Goal: Transaction & Acquisition: Purchase product/service

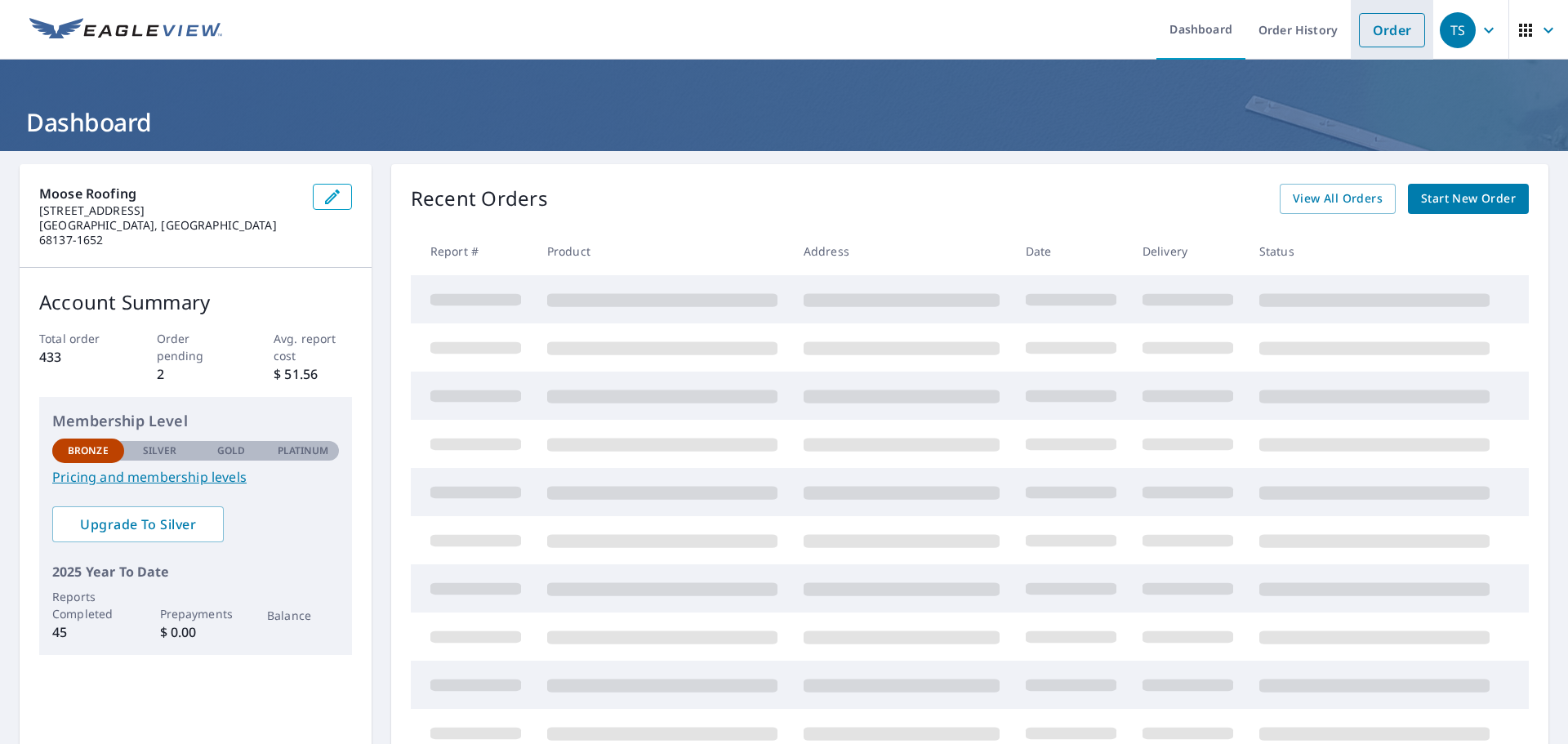
click at [1360, 43] on link "Order" at bounding box center [1392, 29] width 66 height 34
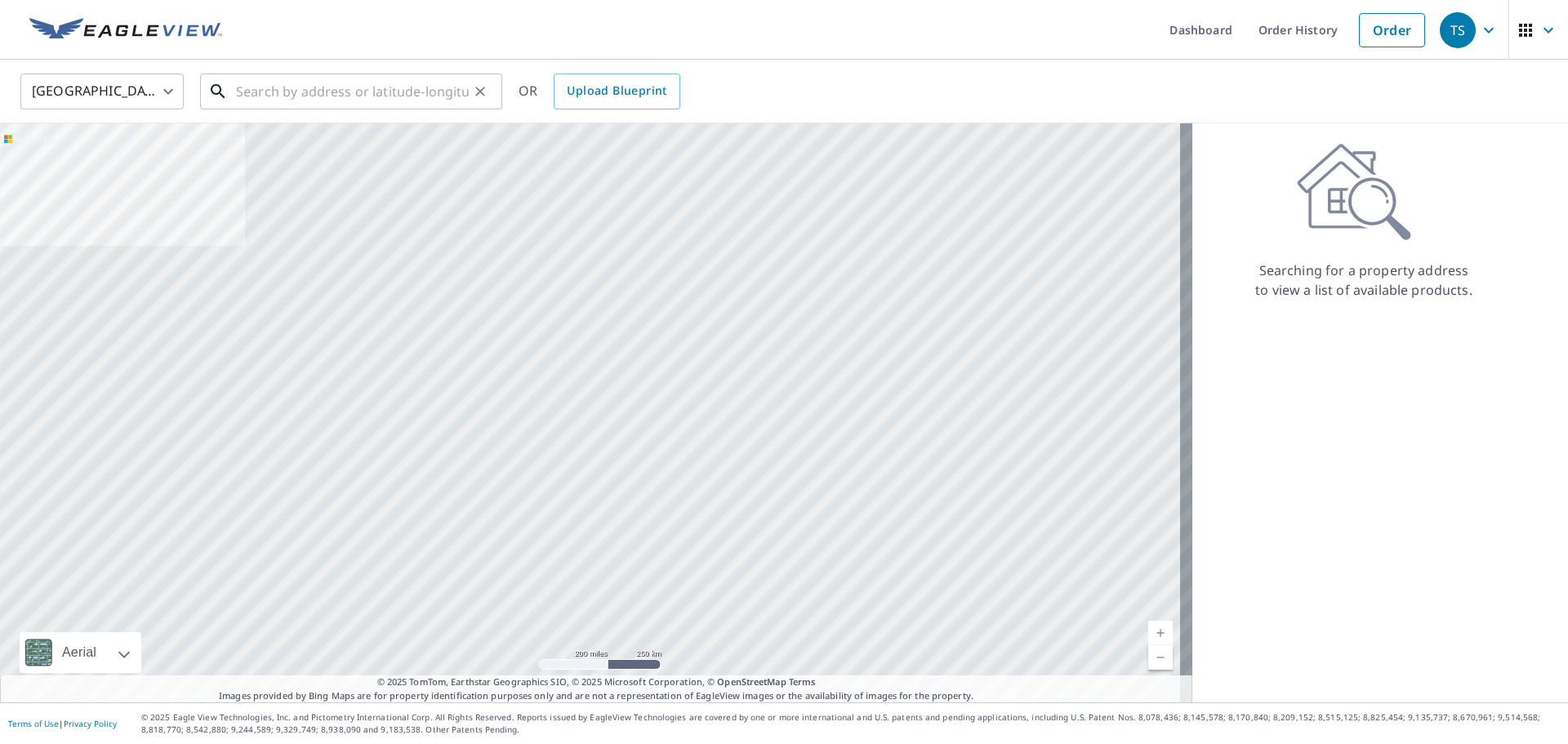
click at [310, 81] on input "text" at bounding box center [352, 92] width 233 height 46
paste input "[STREET_ADDRESS][PERSON_NAME]"
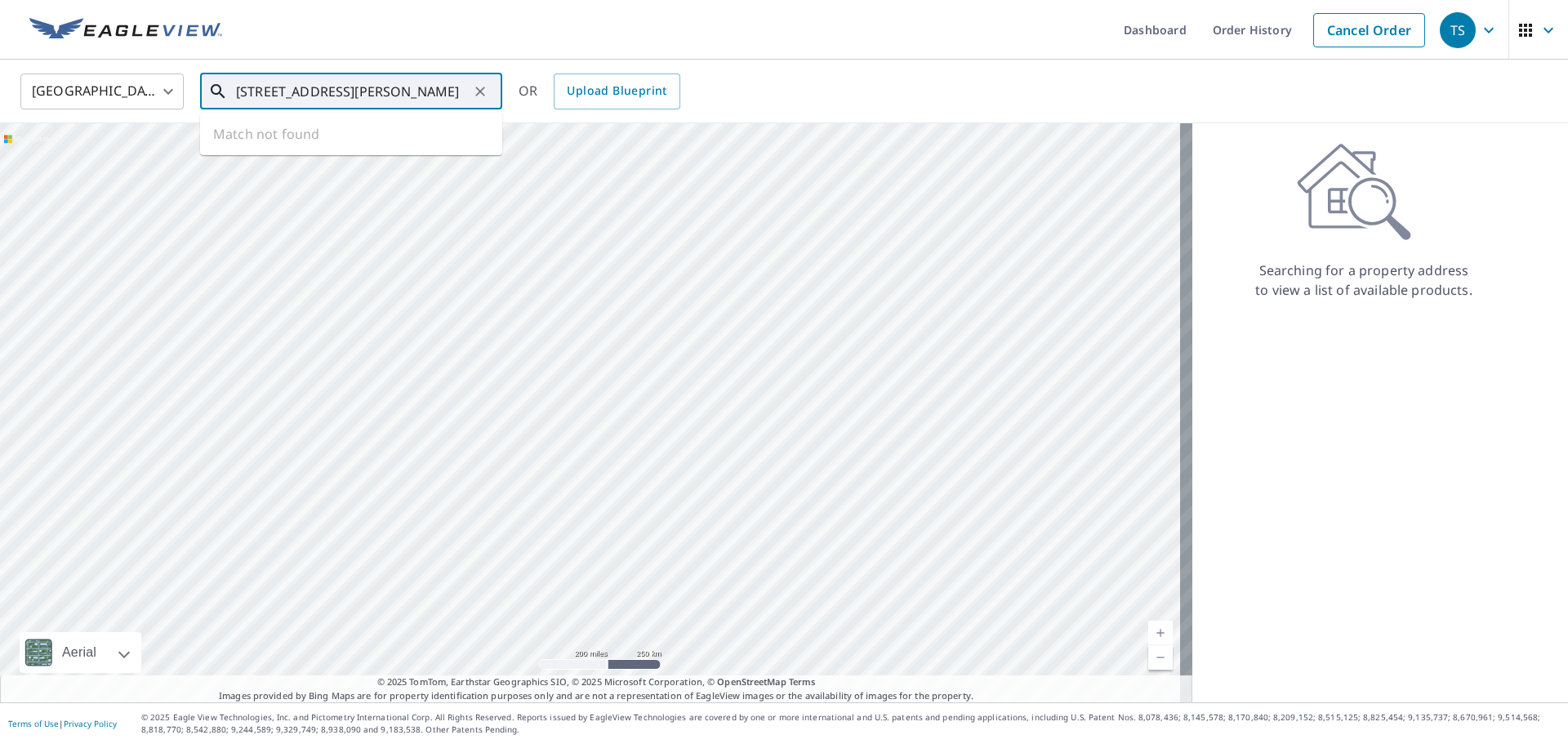
scroll to position [0, 58]
click at [329, 145] on span "[STREET_ADDRESS][PERSON_NAME]" at bounding box center [361, 138] width 257 height 19
type input "[STREET_ADDRESS][PERSON_NAME]"
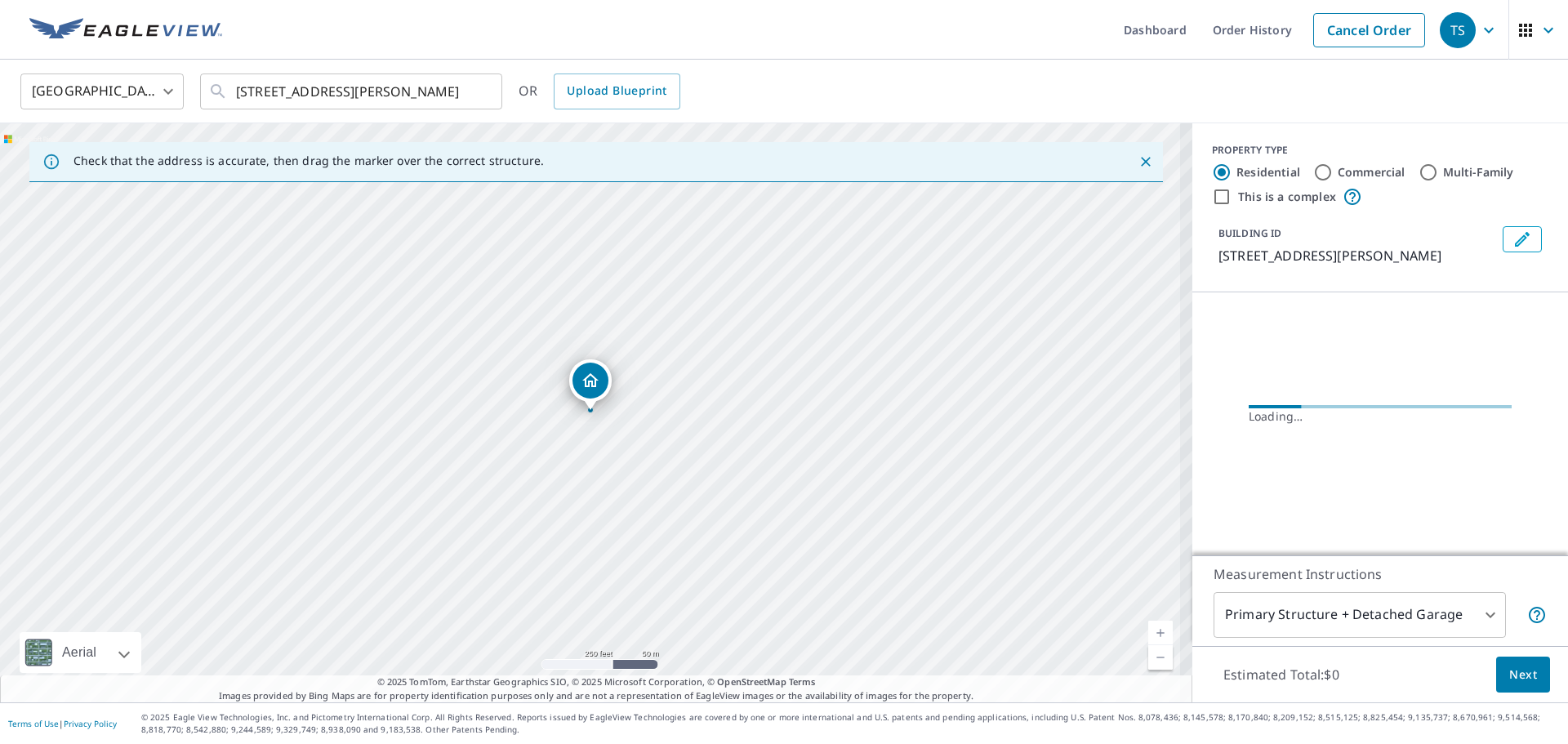
scroll to position [0, 0]
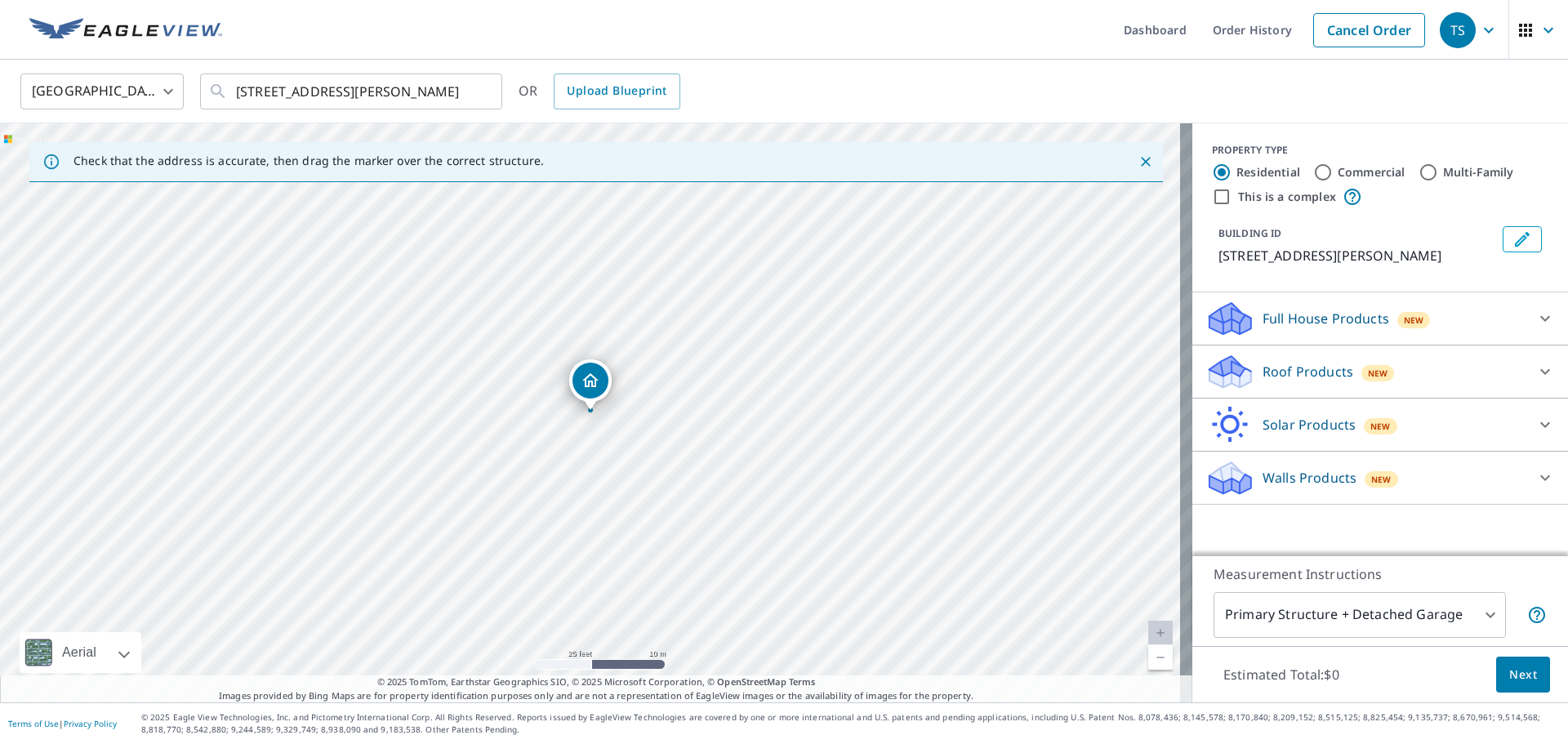
click at [1442, 377] on div "Roof Products New" at bounding box center [1366, 372] width 320 height 39
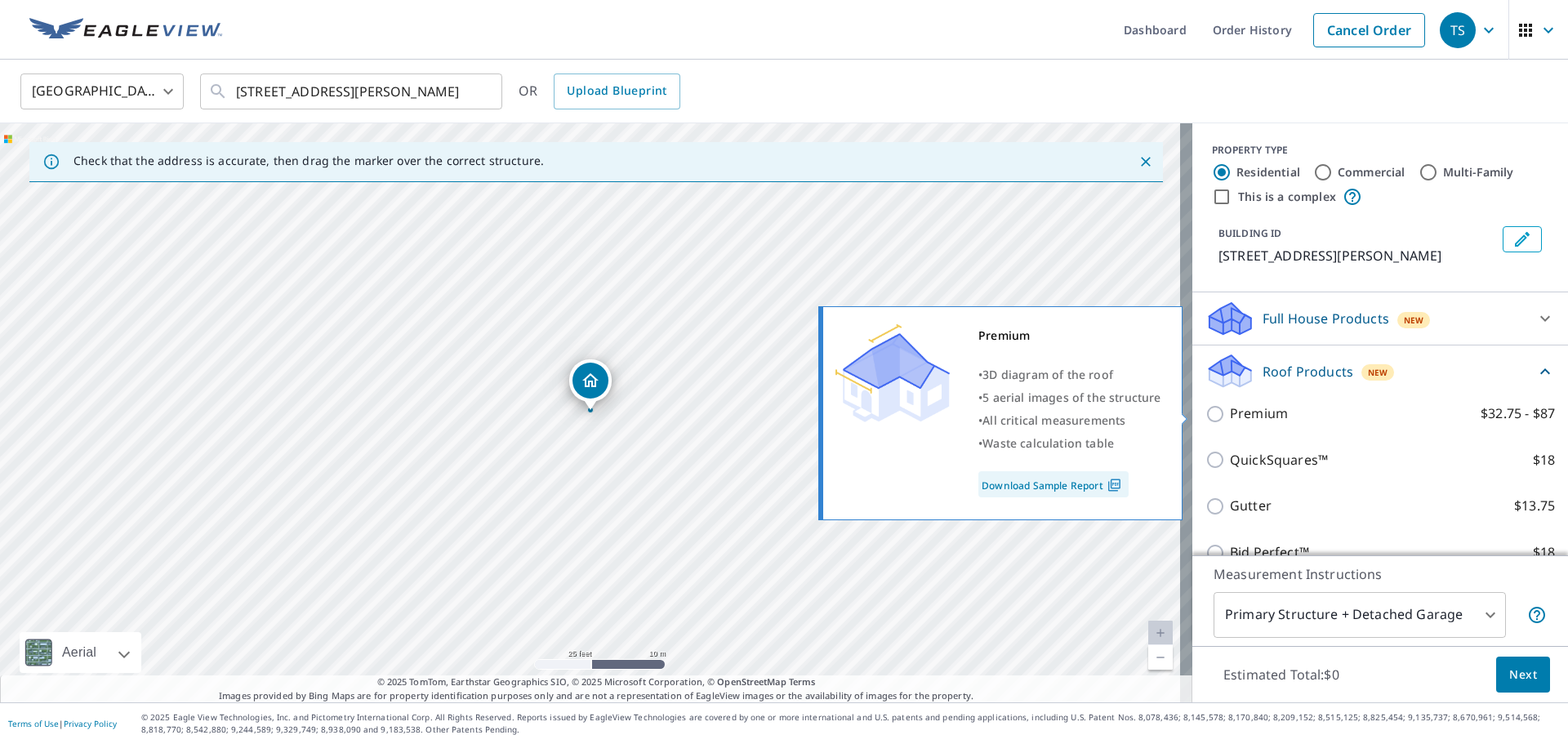
click at [1243, 416] on p "Premium" at bounding box center [1258, 413] width 58 height 20
click at [1229, 416] on input "Premium $32.75 - $87" at bounding box center [1217, 413] width 25 height 19
checkbox input "true"
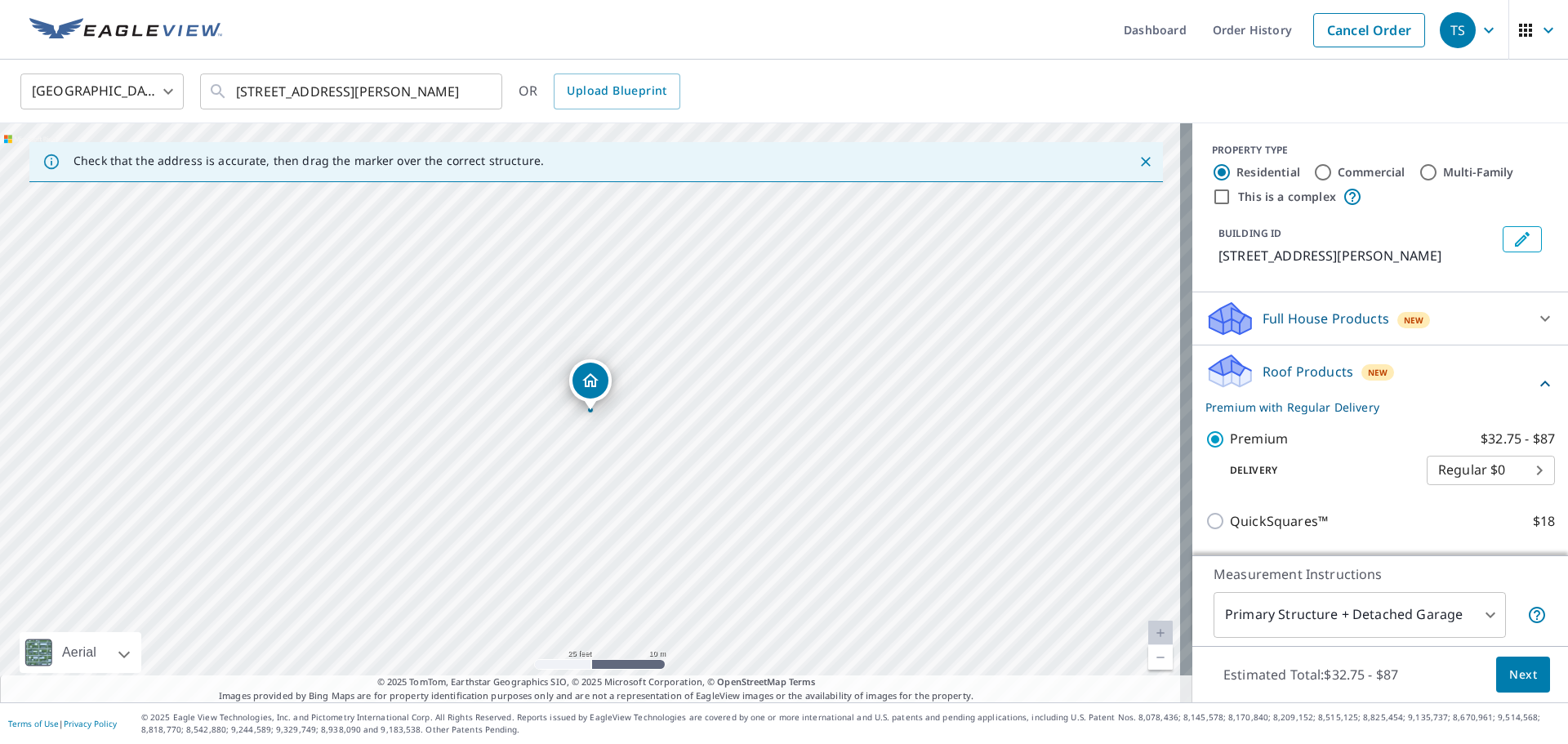
click at [1509, 672] on span "Next" at bounding box center [1523, 675] width 28 height 20
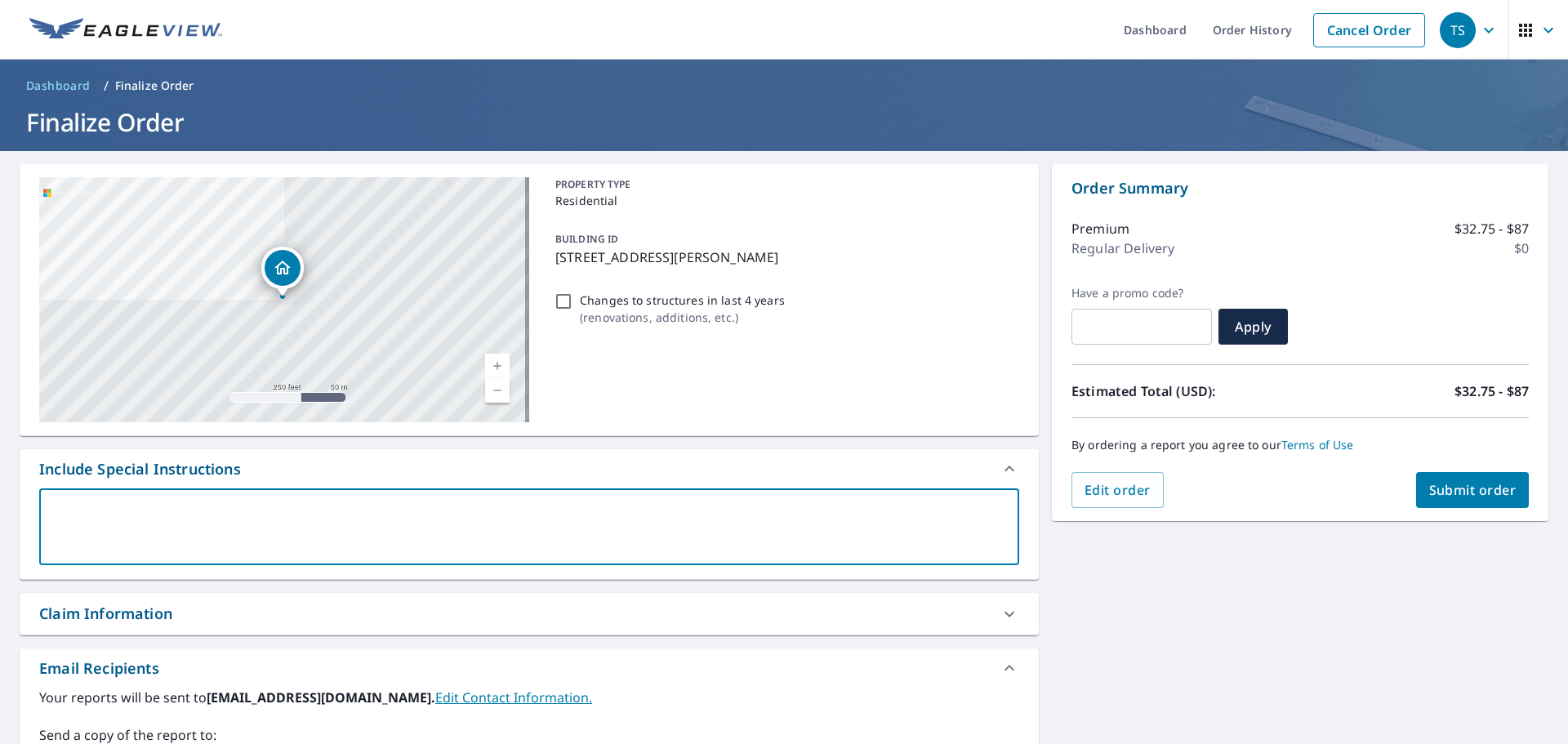
click at [432, 529] on textarea at bounding box center [529, 528] width 957 height 47
type textarea "N"
type textarea "x"
checkbox input "true"
type textarea "Ne"
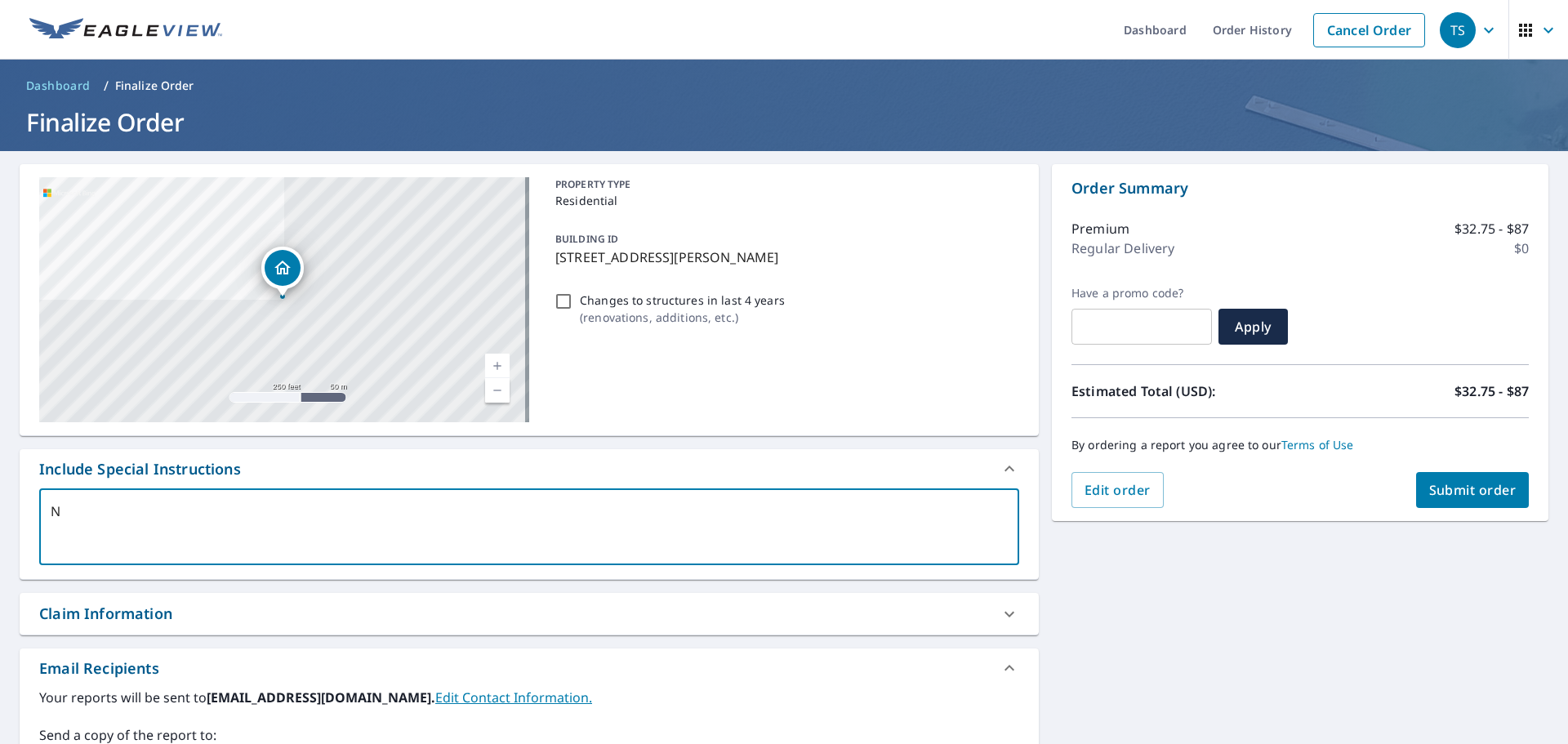
type textarea "x"
checkbox input "true"
type textarea "Nee"
type textarea "x"
checkbox input "true"
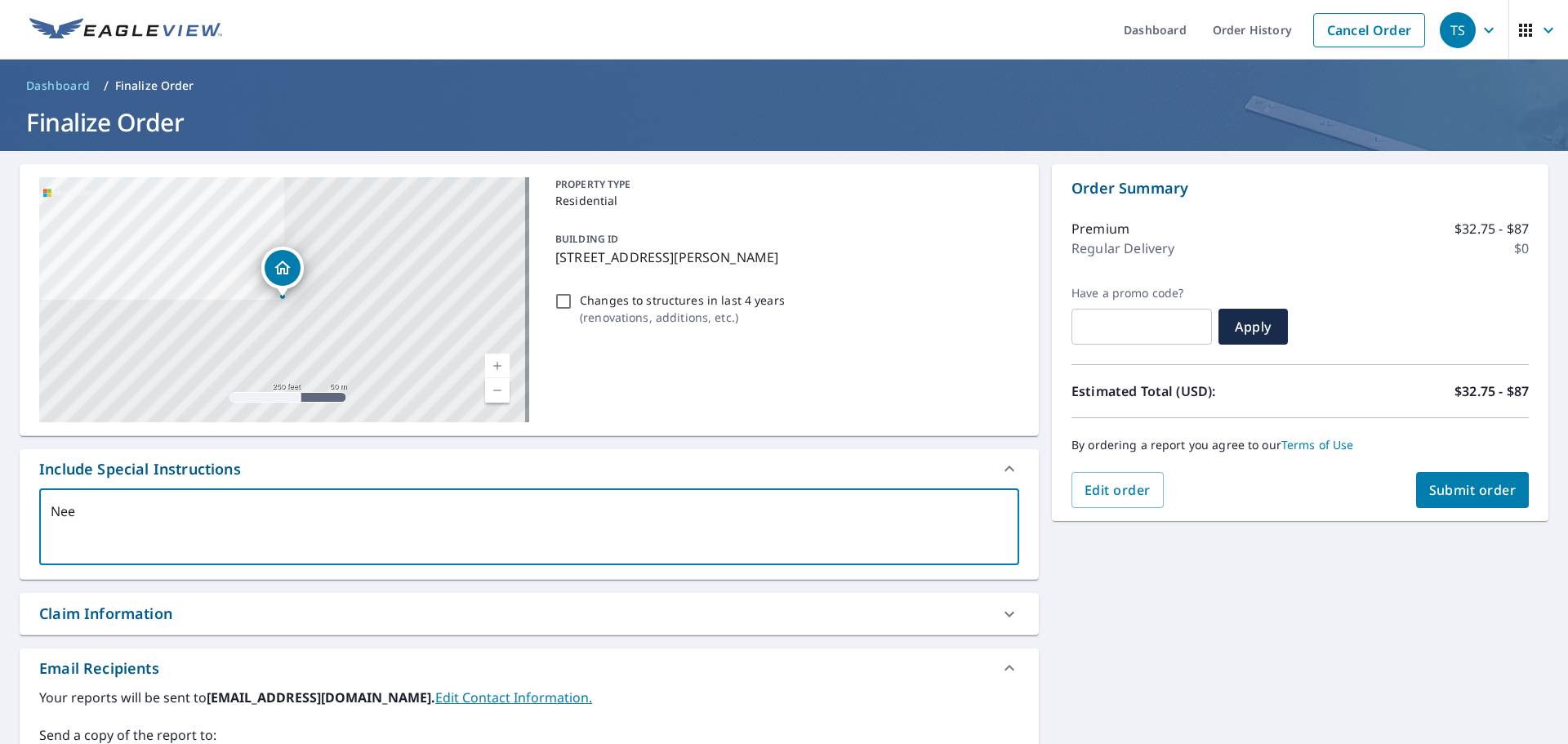
type textarea "Need"
type textarea "x"
checkbox input "true"
type textarea "Need"
type textarea "x"
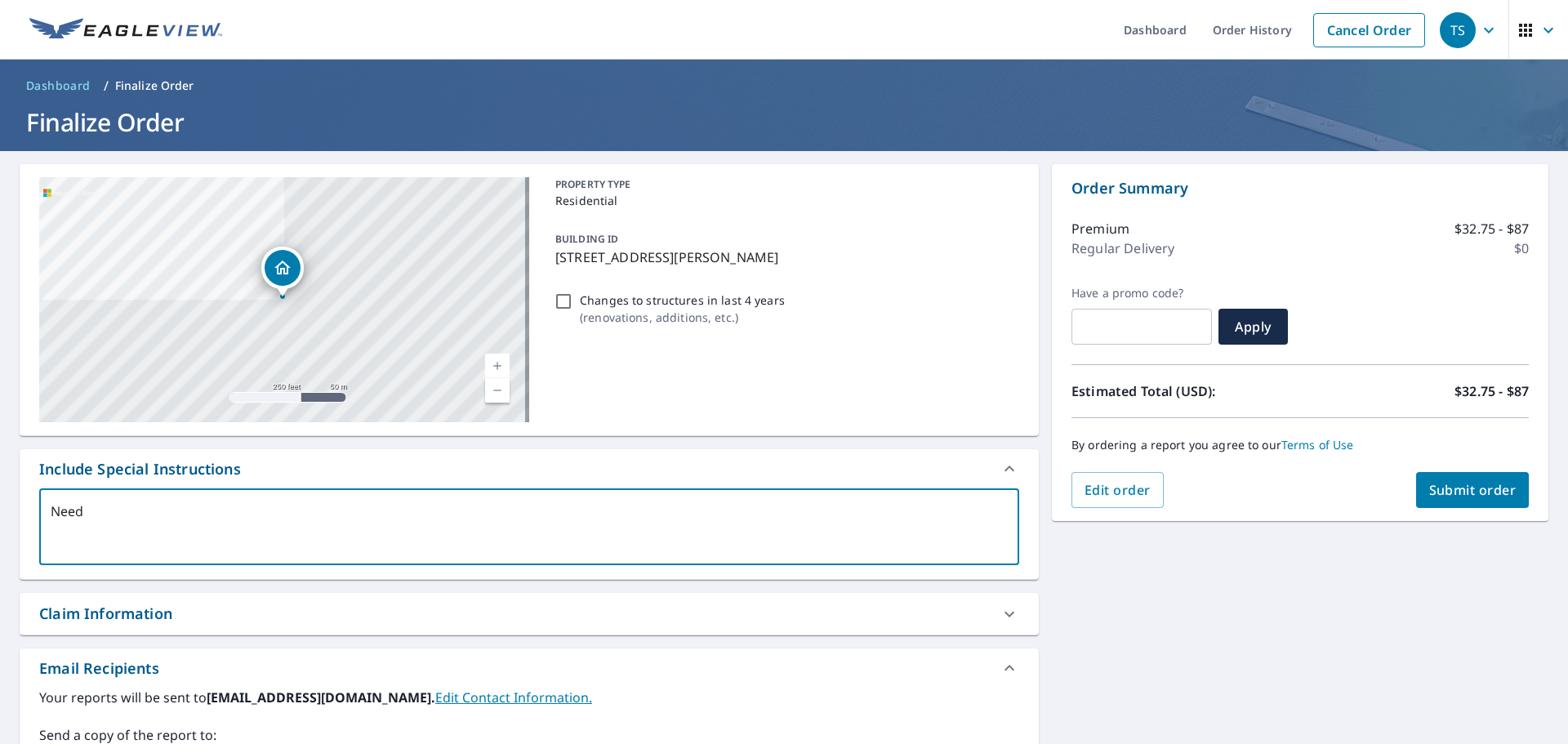
checkbox input "true"
type textarea "Need H"
type textarea "x"
checkbox input "true"
type textarea "Need Ho"
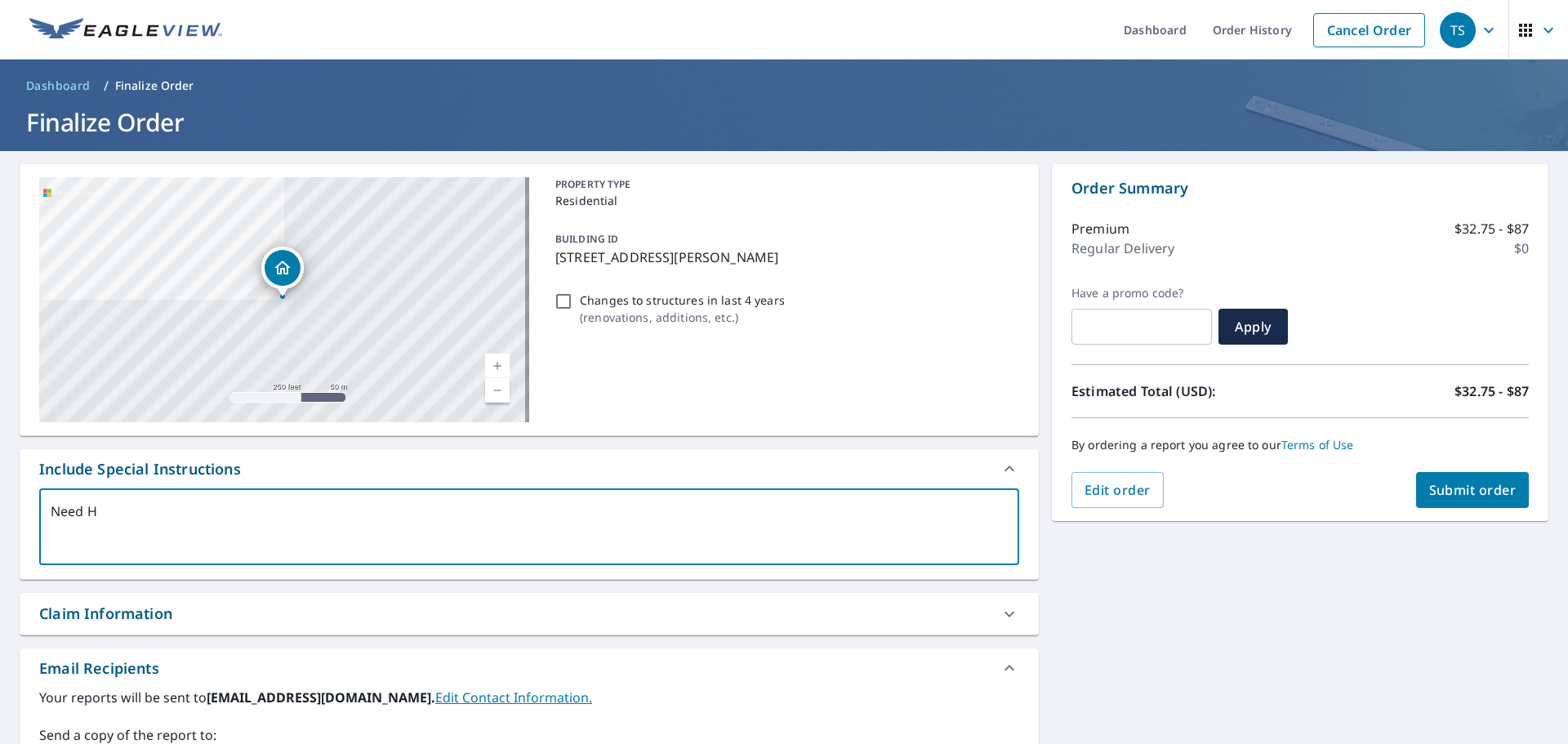
type textarea "x"
checkbox input "true"
type textarea "Need Hou"
type textarea "x"
checkbox input "true"
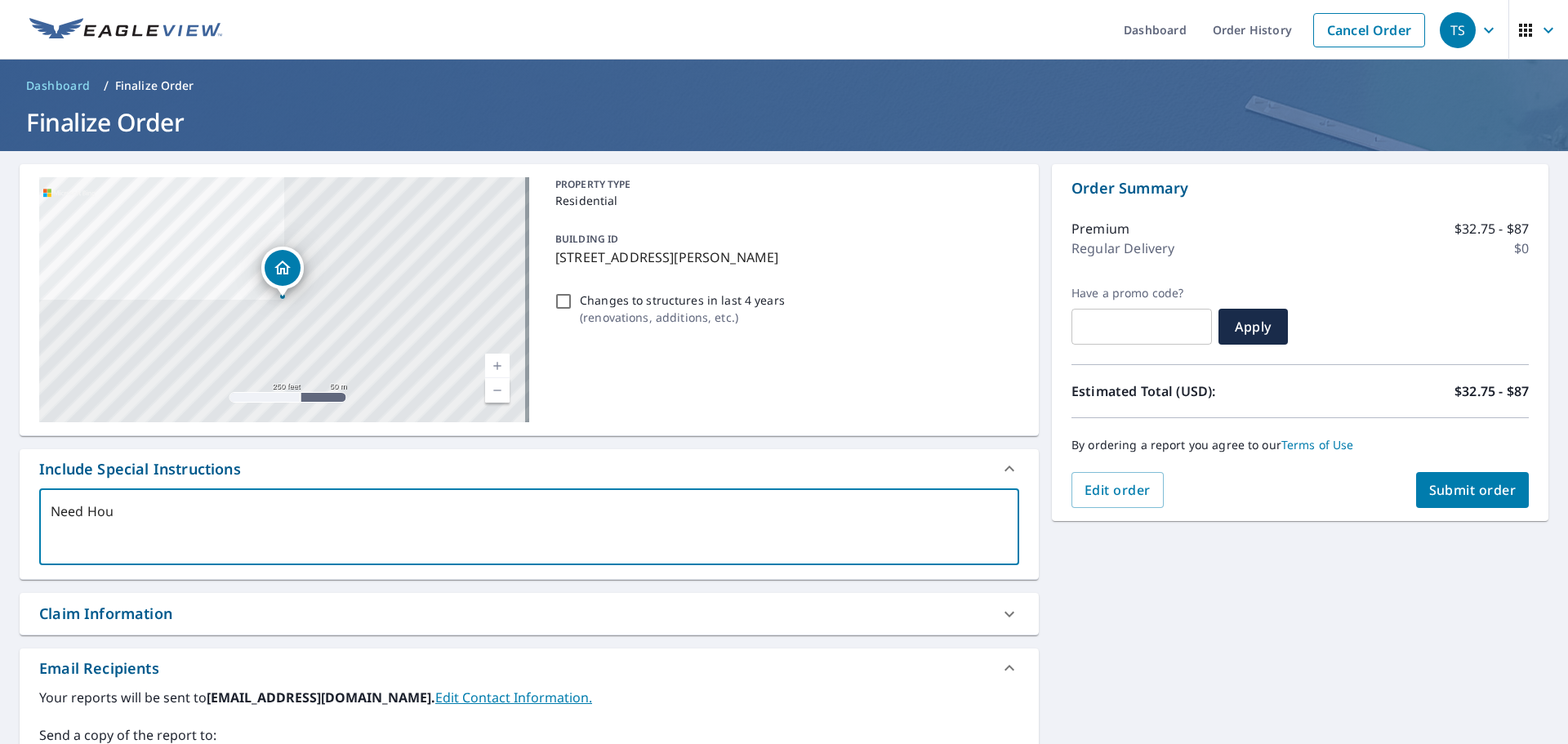
type textarea "Need Hous"
type textarea "x"
checkbox input "true"
type textarea "Need House"
type textarea "x"
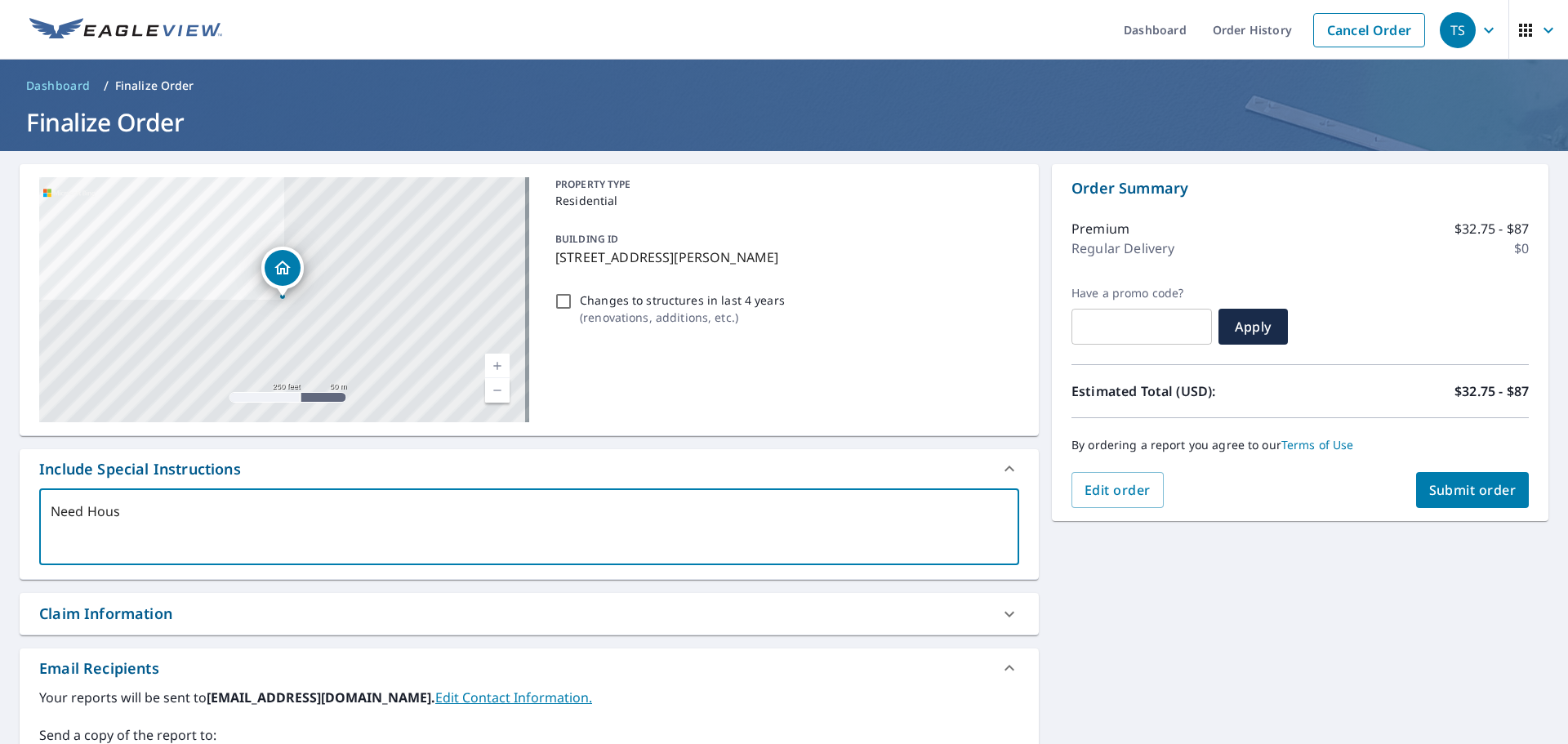
checkbox input "true"
type textarea "Need House"
type textarea "x"
checkbox input "true"
type textarea "Need House a"
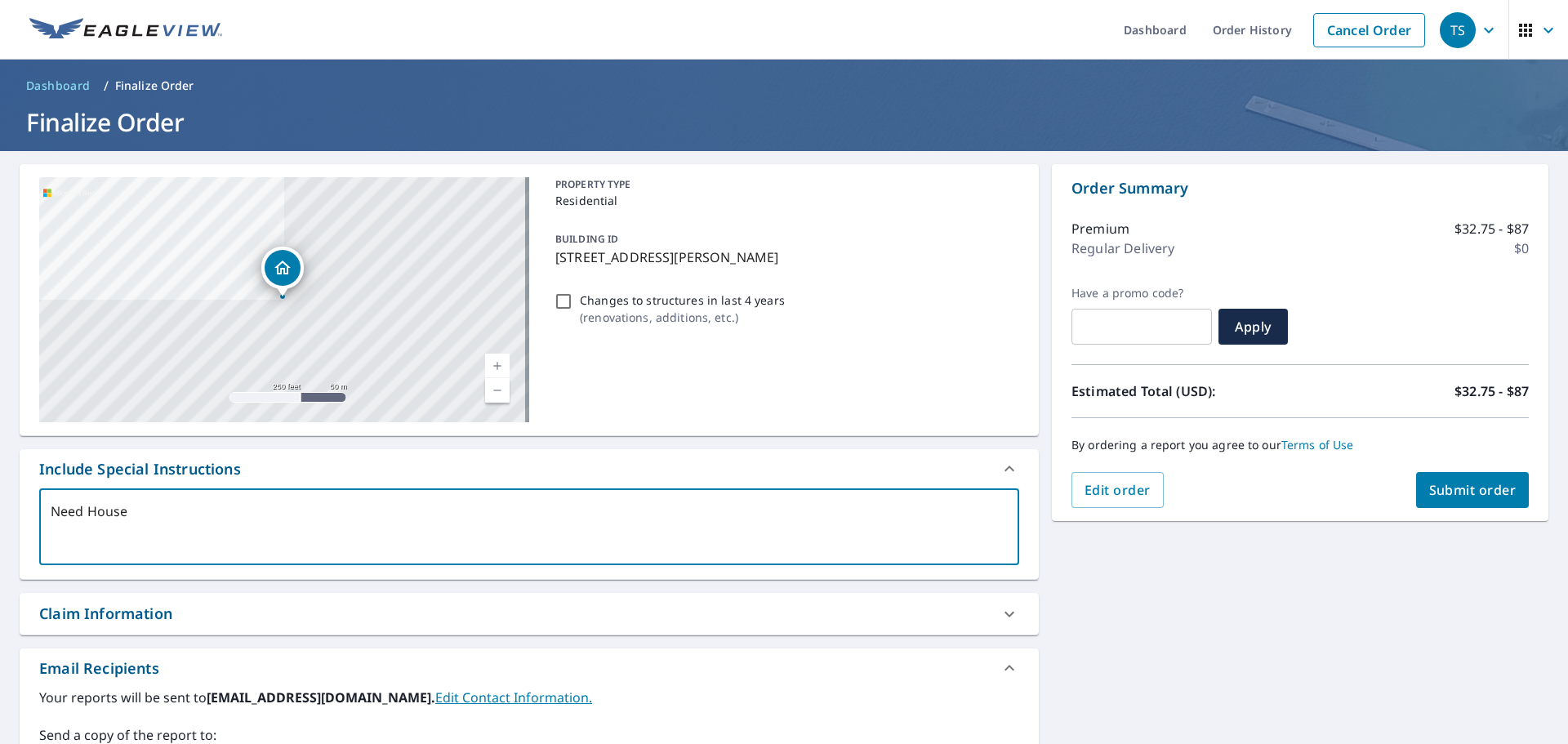
type textarea "x"
checkbox input "true"
type textarea "Need House an"
type textarea "x"
checkbox input "true"
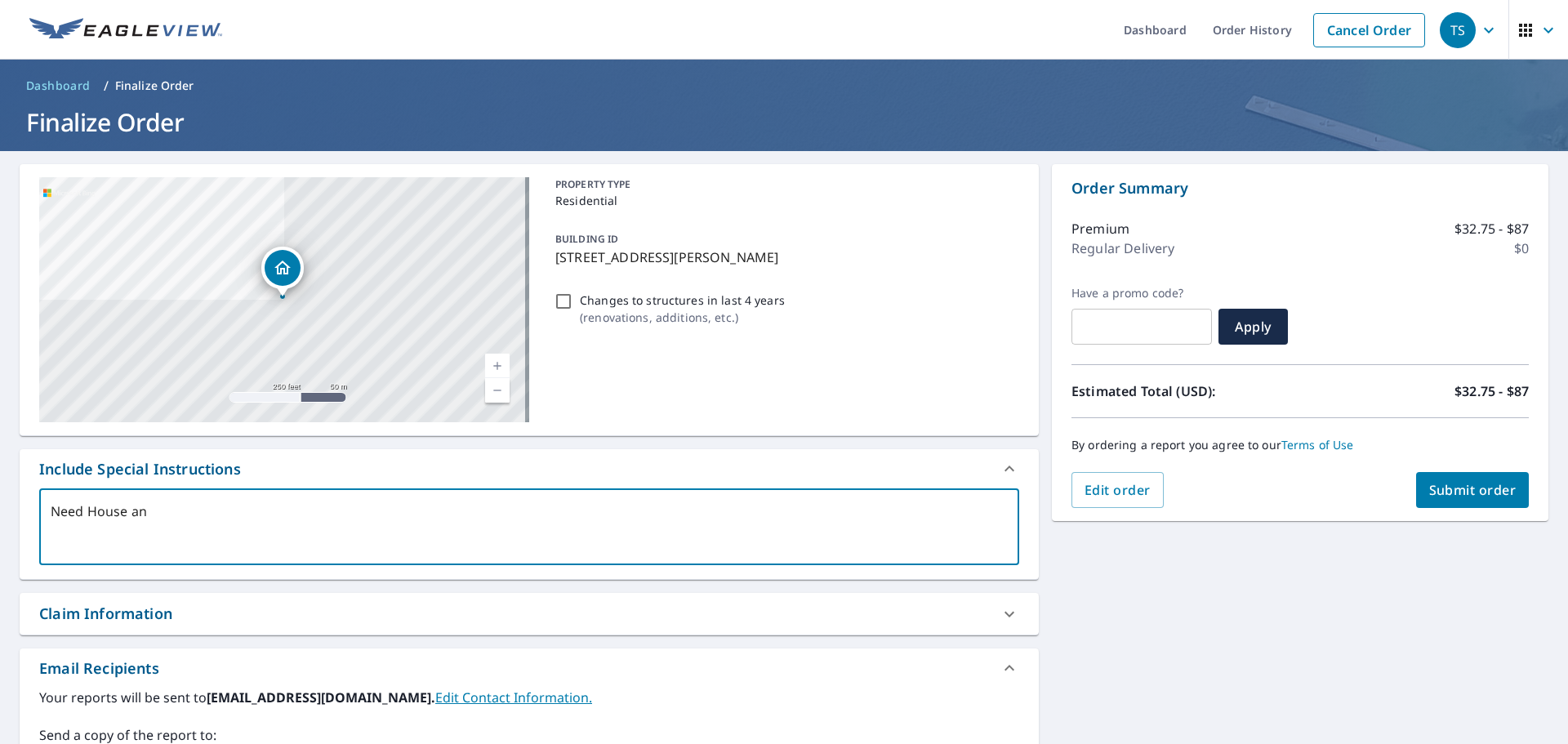
type textarea "Need House and"
type textarea "x"
checkbox input "true"
type textarea "Need House and"
type textarea "x"
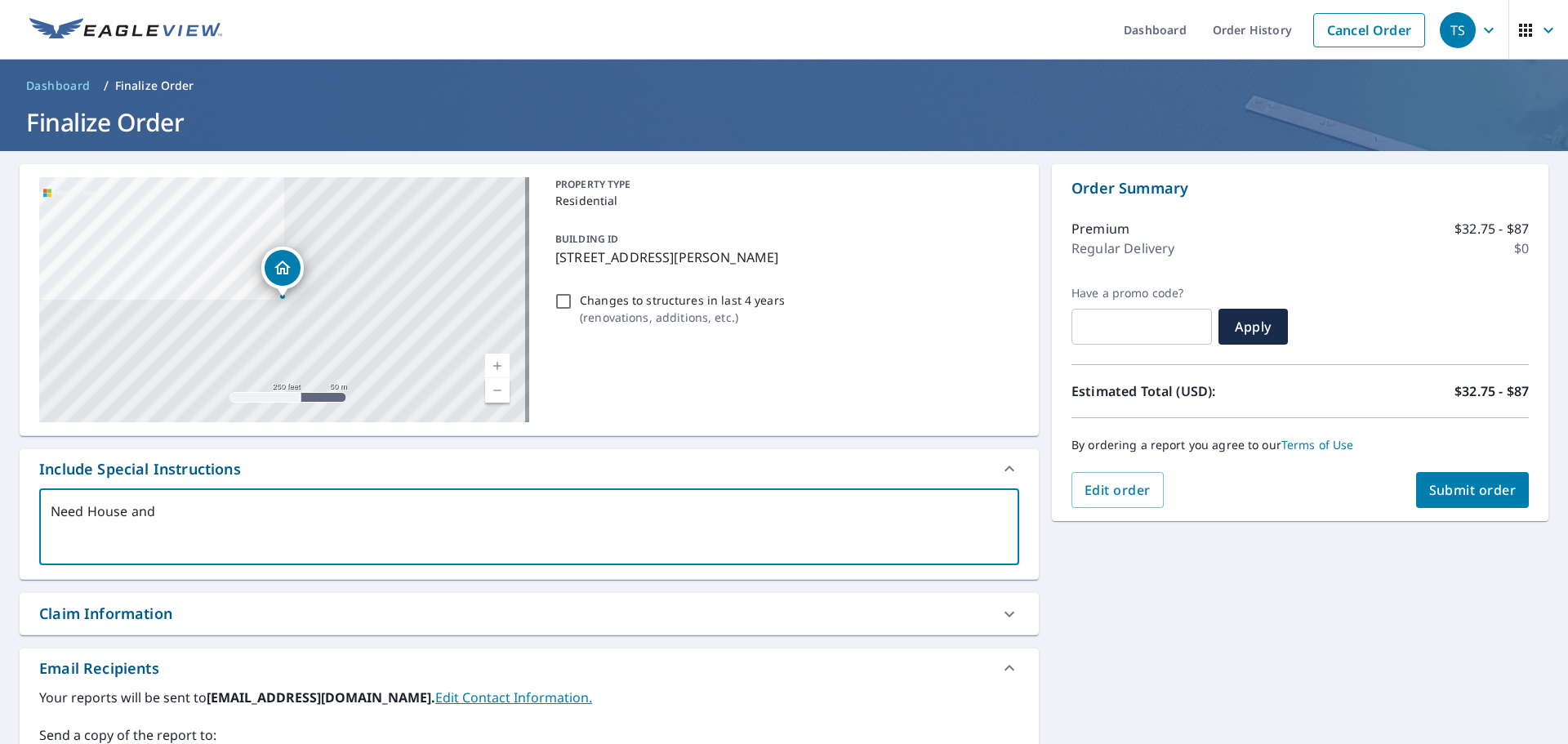
checkbox input "true"
type textarea "Need House and G"
type textarea "x"
checkbox input "true"
type textarea "Need House and Ga"
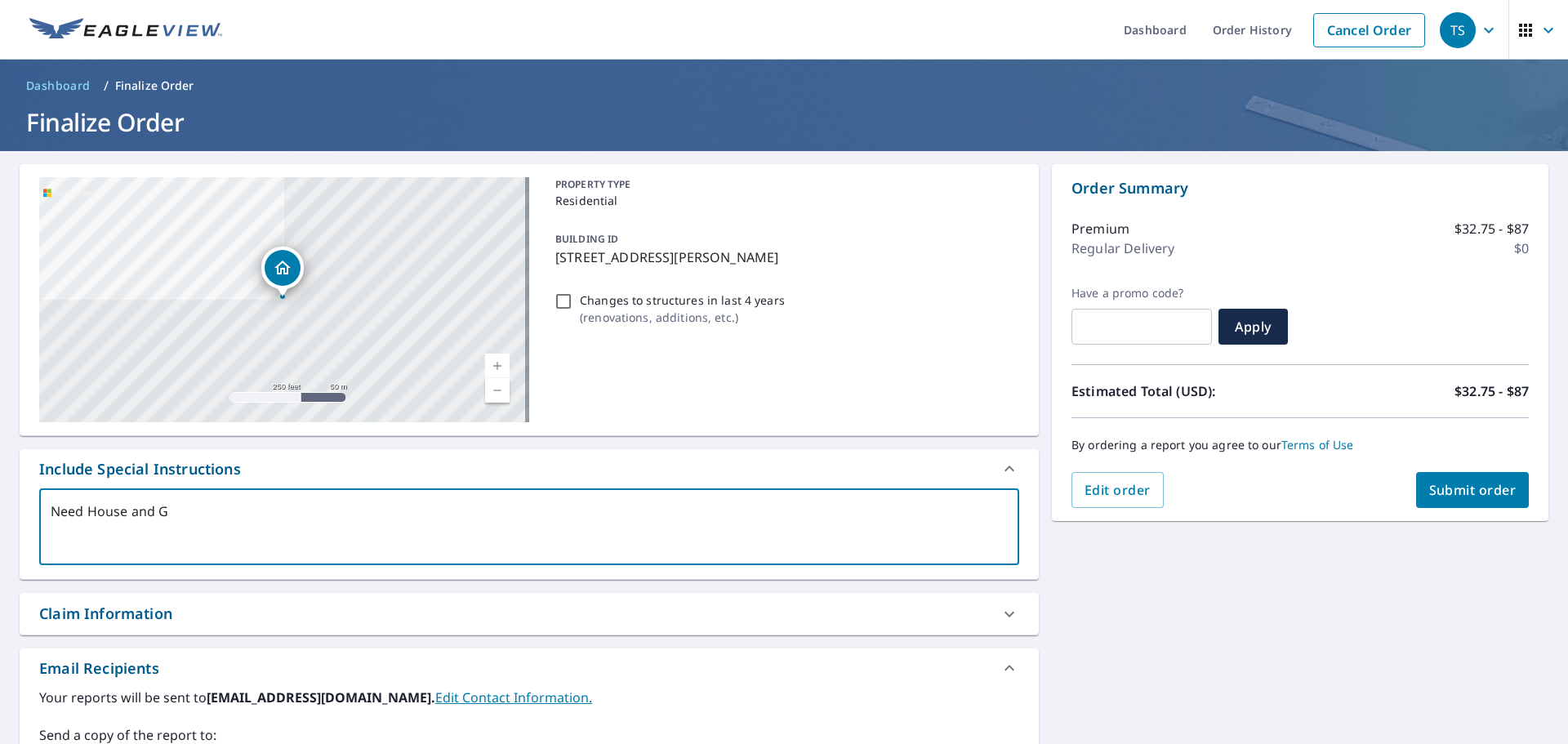
type textarea "x"
checkbox input "true"
type textarea "Need House and Gar"
type textarea "x"
checkbox input "true"
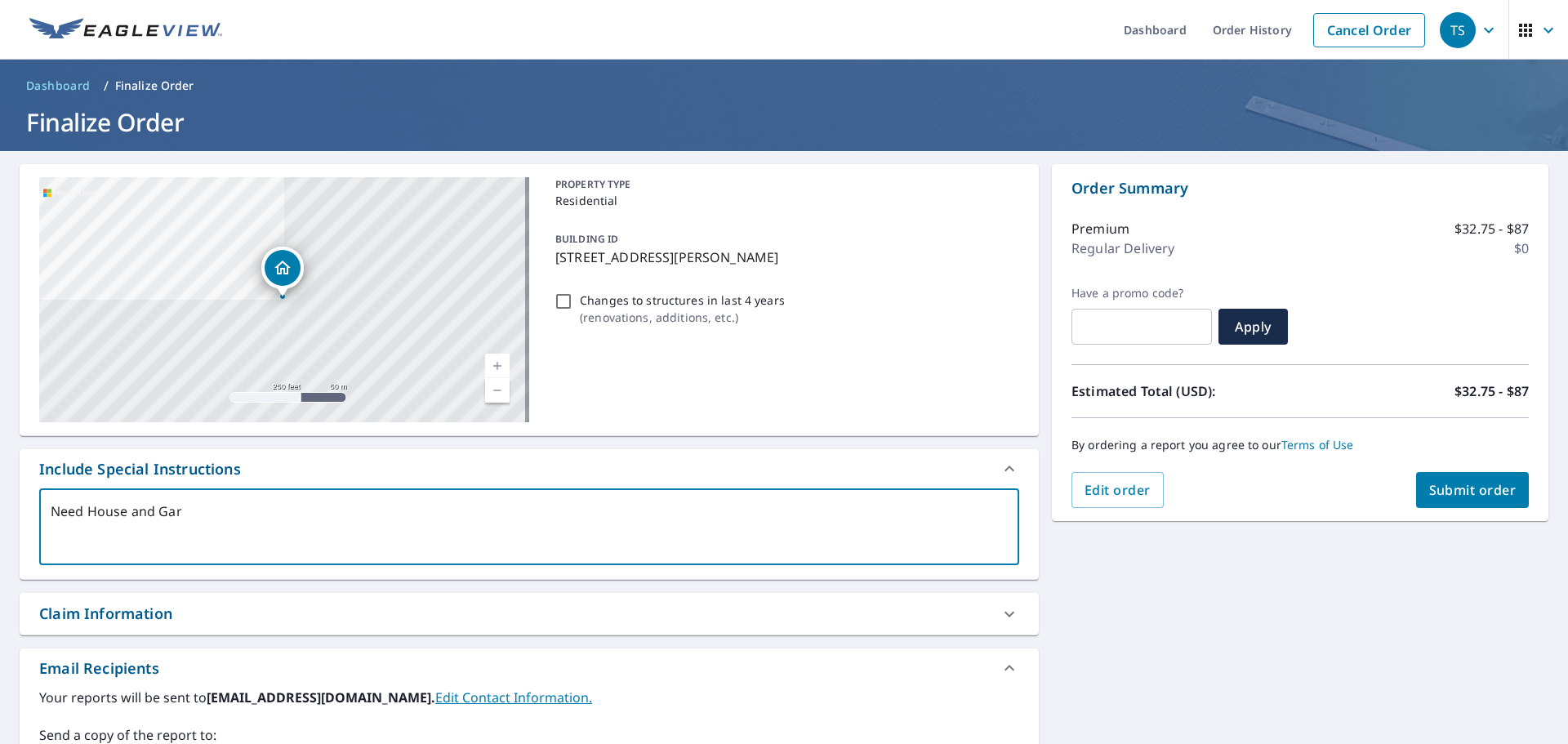
type textarea "Need House and Gara"
type textarea "x"
checkbox input "true"
type textarea "Need House and Garag"
type textarea "x"
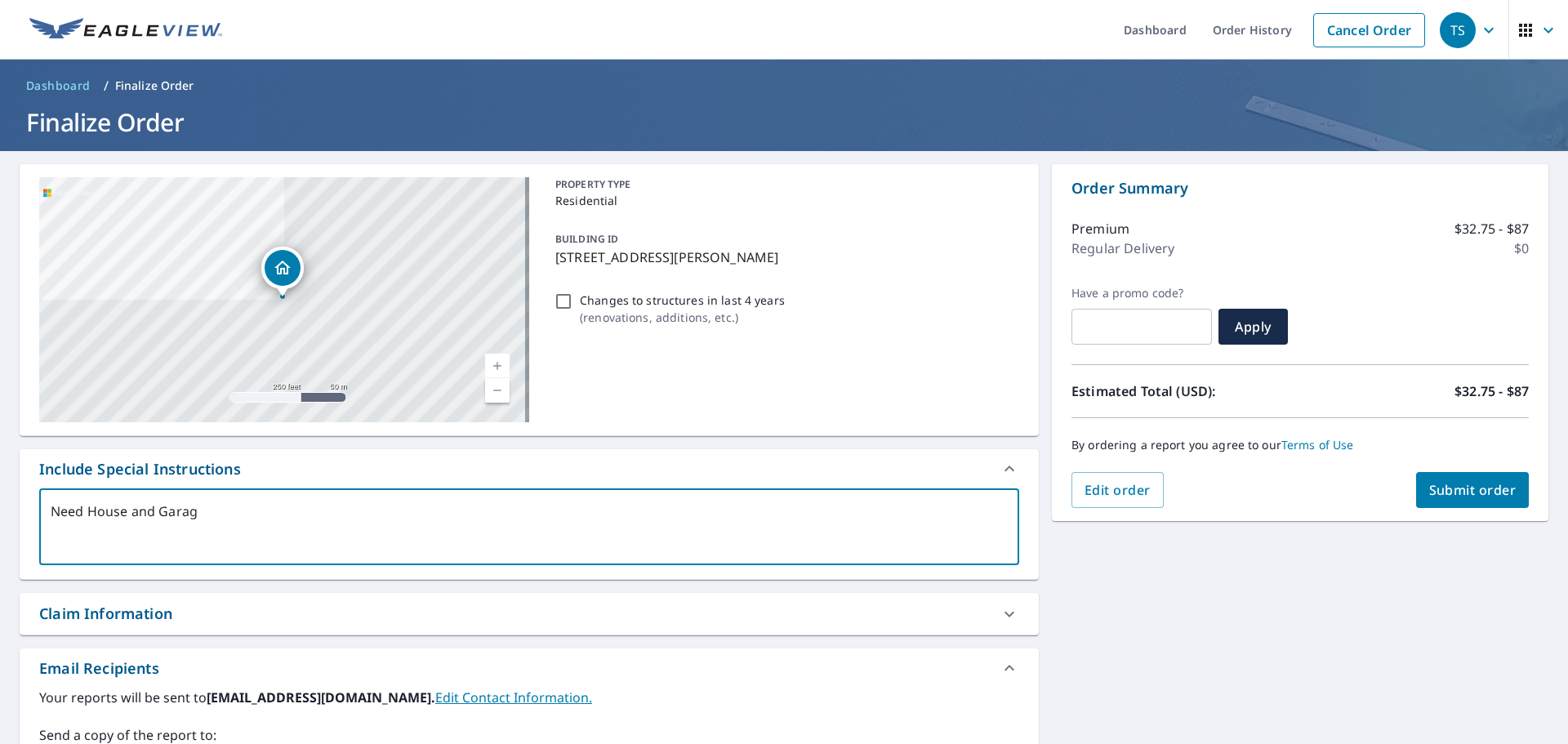
checkbox input "true"
type textarea "Need House and Garage"
type textarea "x"
checkbox input "true"
type textarea "Need House and Garage/"
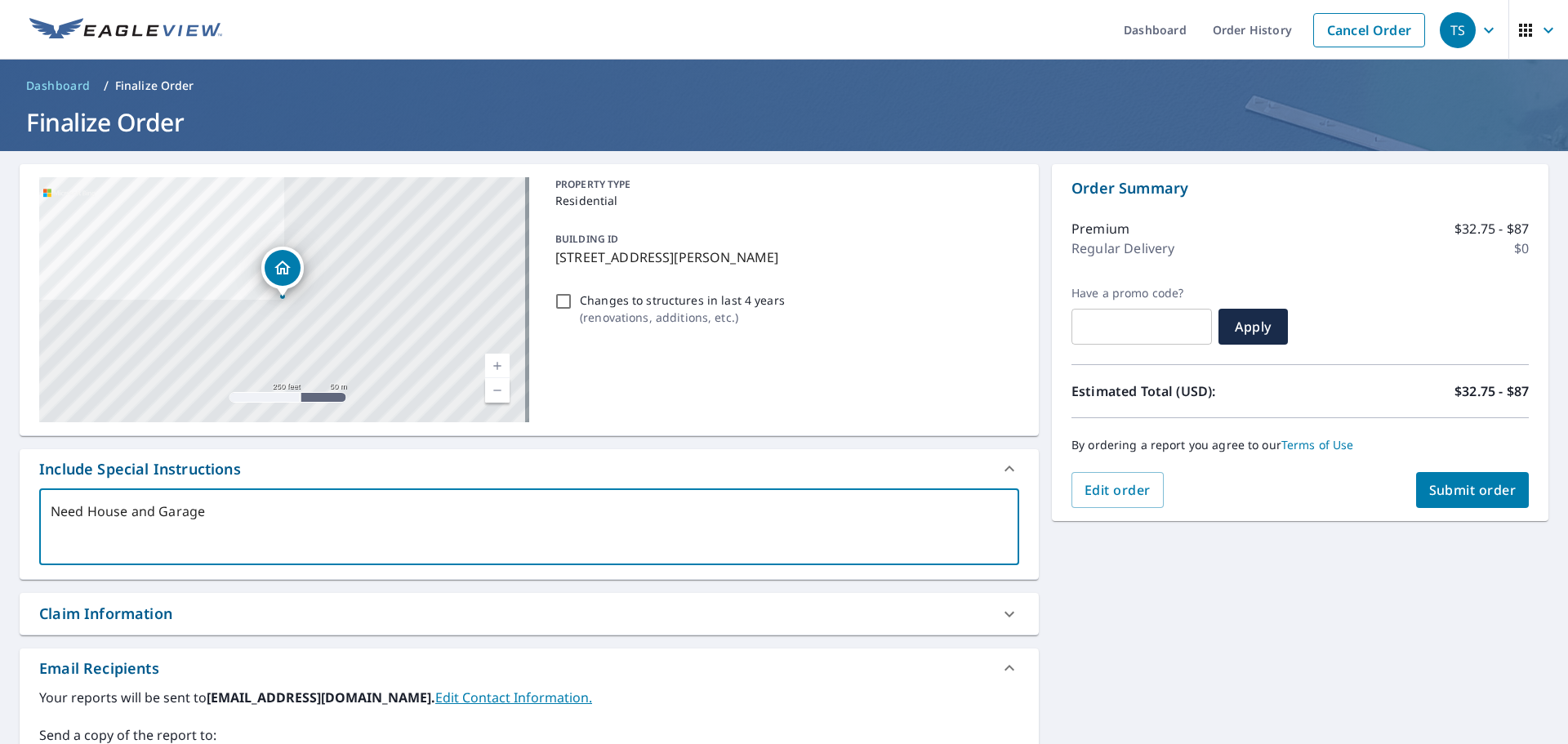
type textarea "x"
checkbox input "true"
type textarea "Need House and Garage"
type textarea "x"
checkbox input "true"
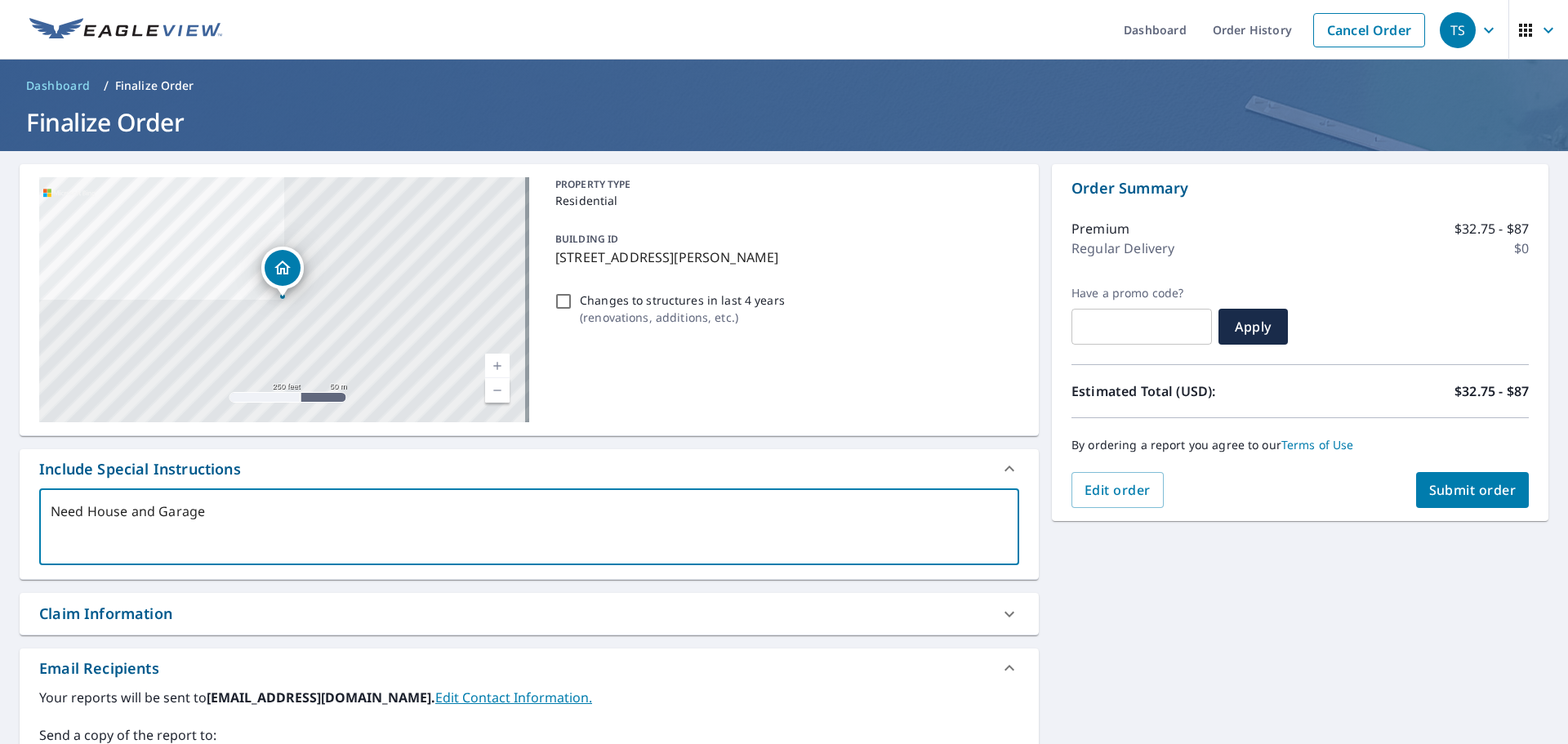
type textarea "Need House and Garage"
click at [1450, 481] on button "Submit order" at bounding box center [1472, 490] width 113 height 36
type textarea "x"
checkbox input "true"
